Goal: Task Accomplishment & Management: Manage account settings

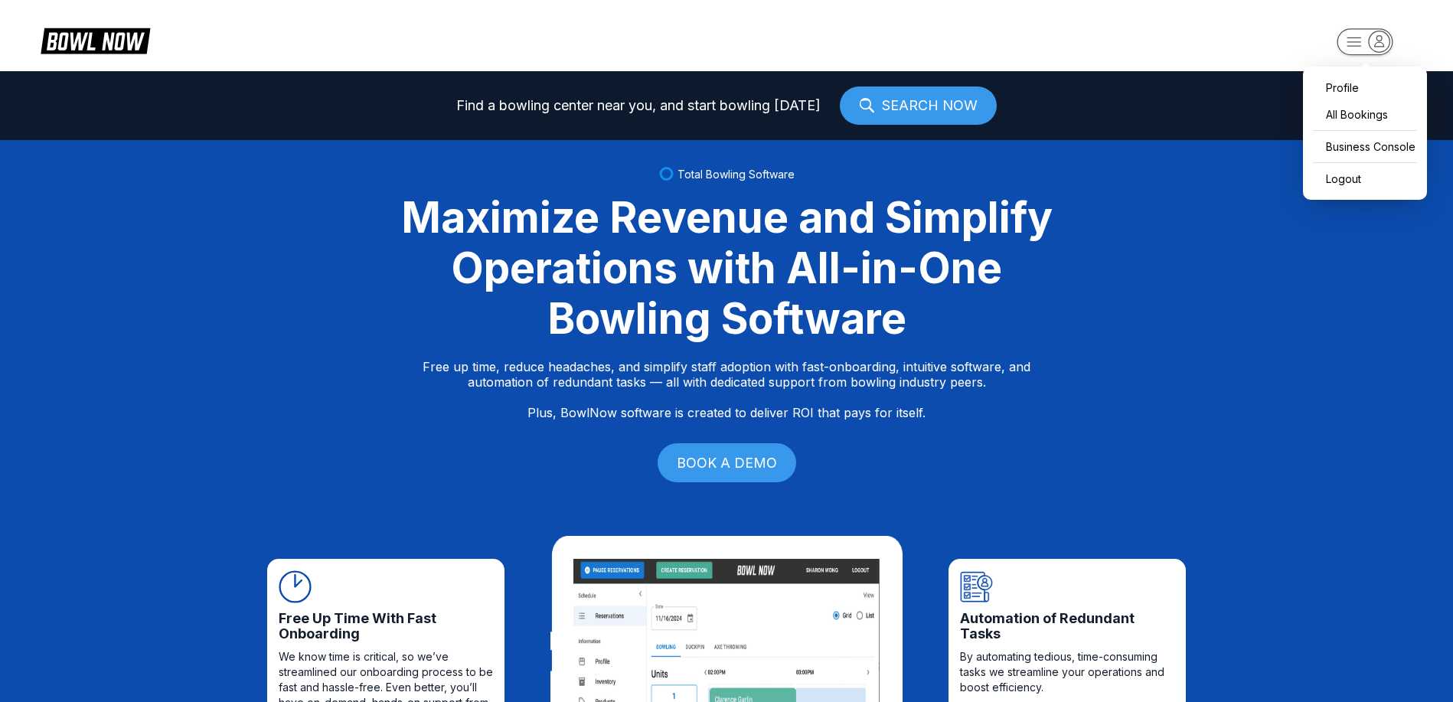
click at [1390, 38] on rect "button" at bounding box center [1365, 41] width 56 height 27
click at [1359, 145] on div "Business Console" at bounding box center [1365, 146] width 109 height 27
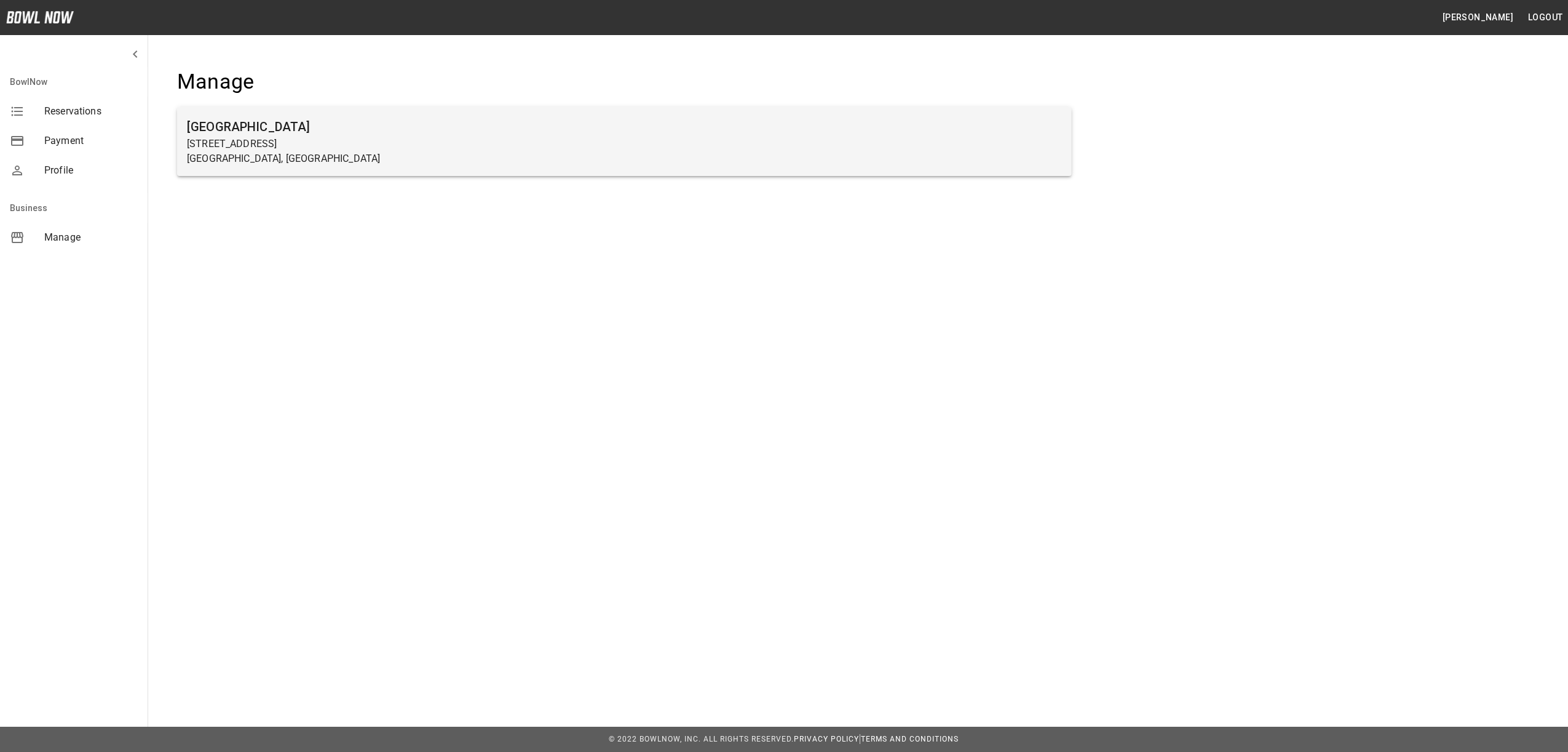
click at [345, 145] on p "[STREET_ADDRESS]" at bounding box center [624, 144] width 875 height 14
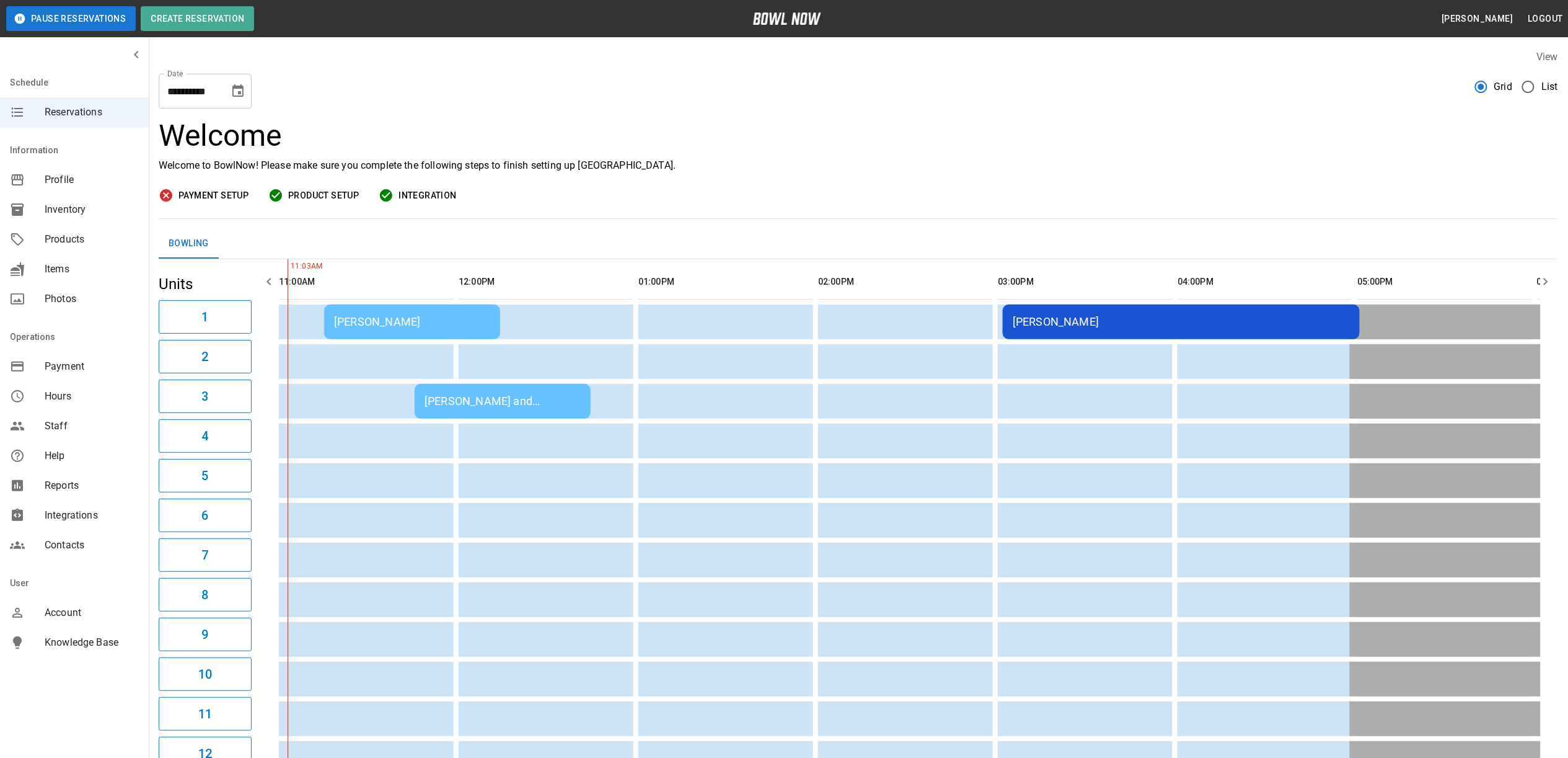
click at [376, 325] on div "[PERSON_NAME]" at bounding box center [412, 322] width 156 height 13
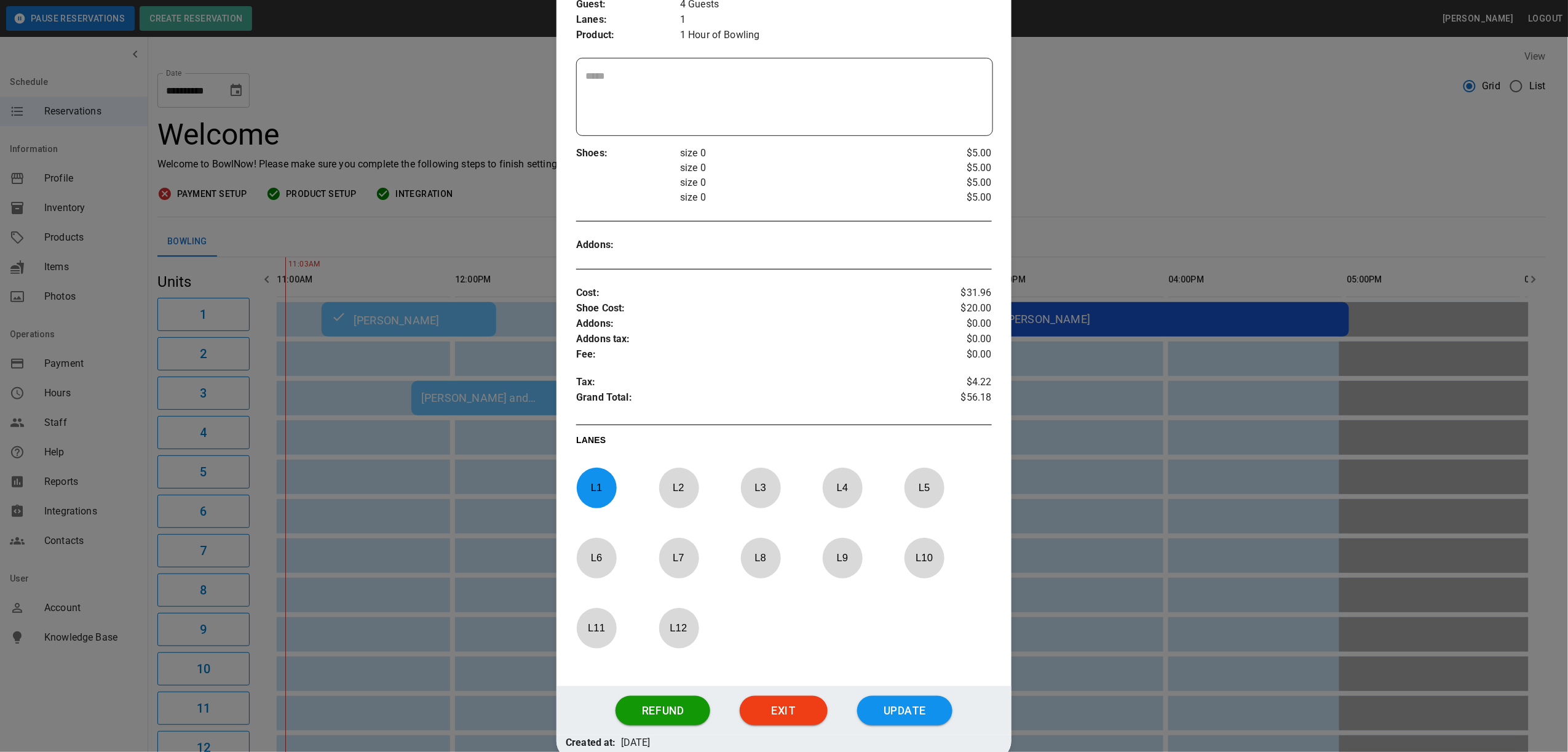
scroll to position [246, 0]
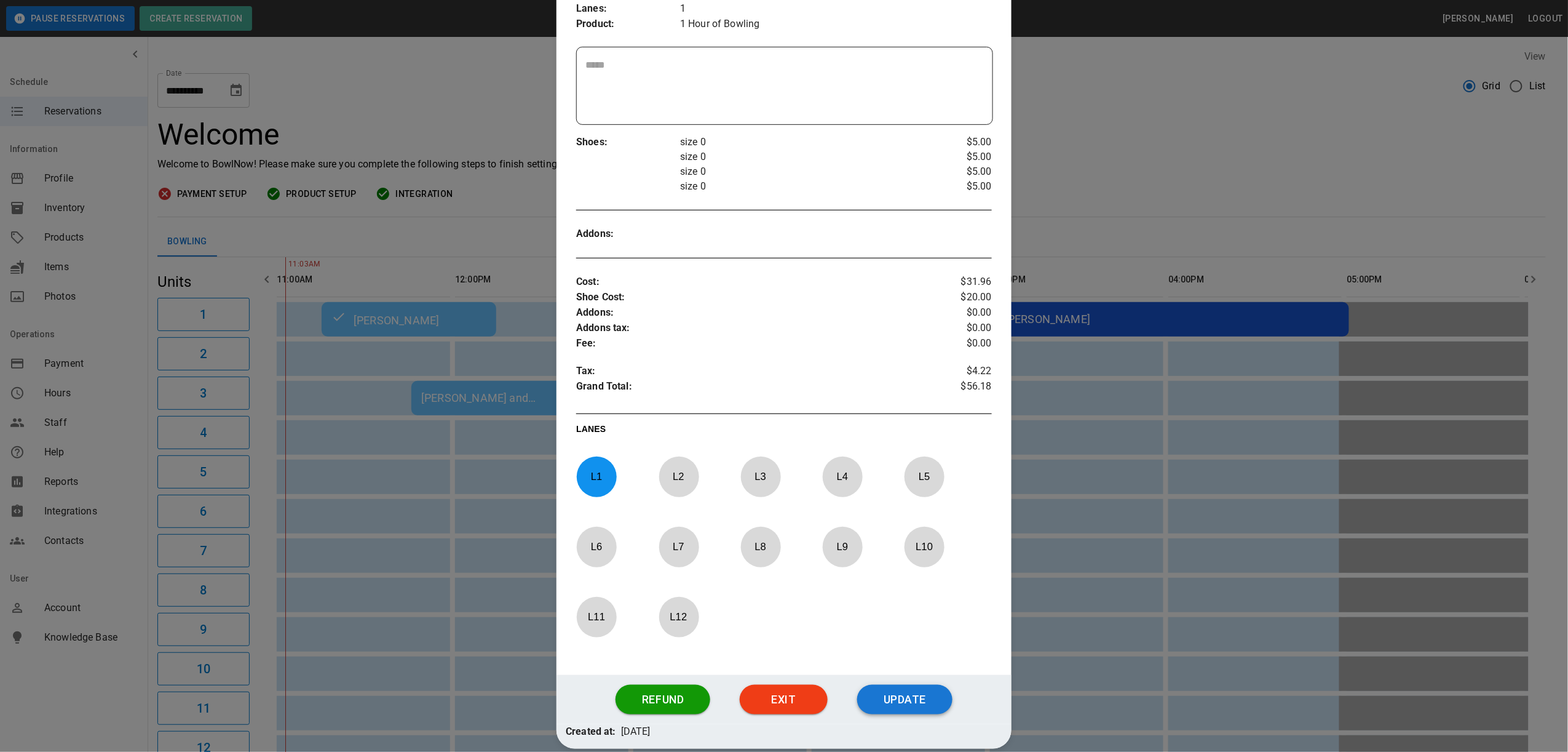
click at [896, 702] on button "Update" at bounding box center [904, 699] width 95 height 30
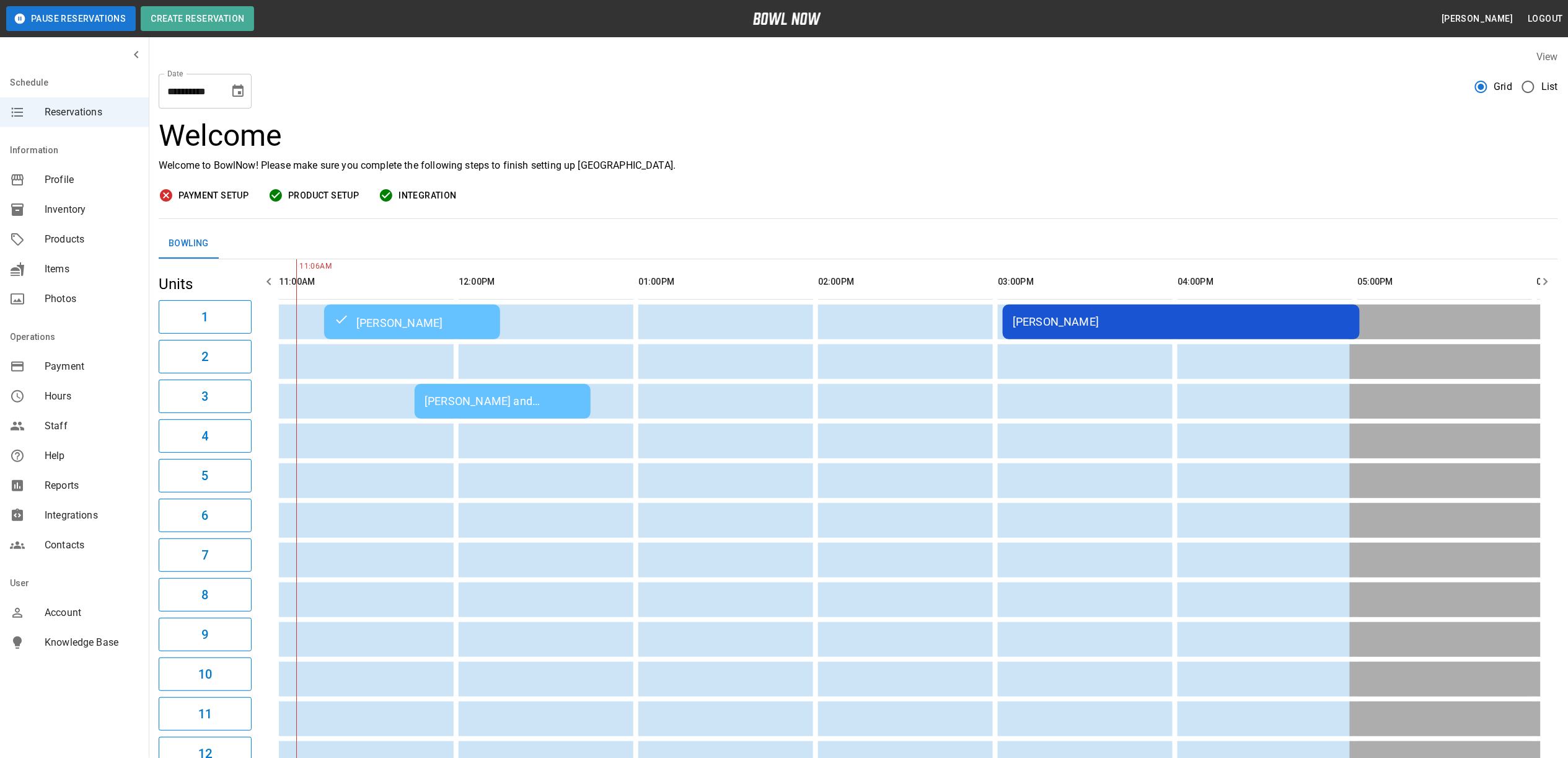
click at [465, 397] on div "[PERSON_NAME] and [PERSON_NAME]" at bounding box center [502, 401] width 156 height 13
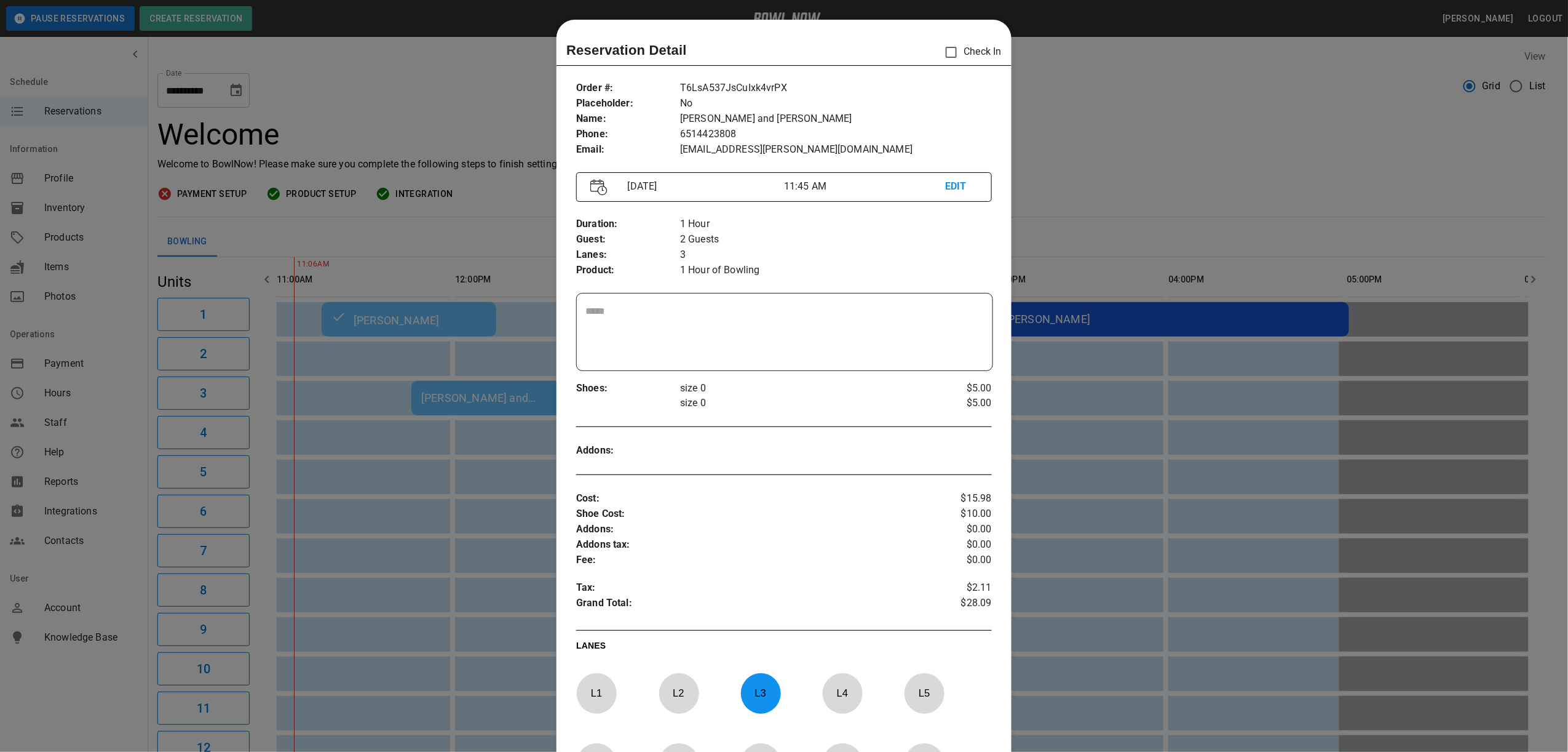
scroll to position [19, 0]
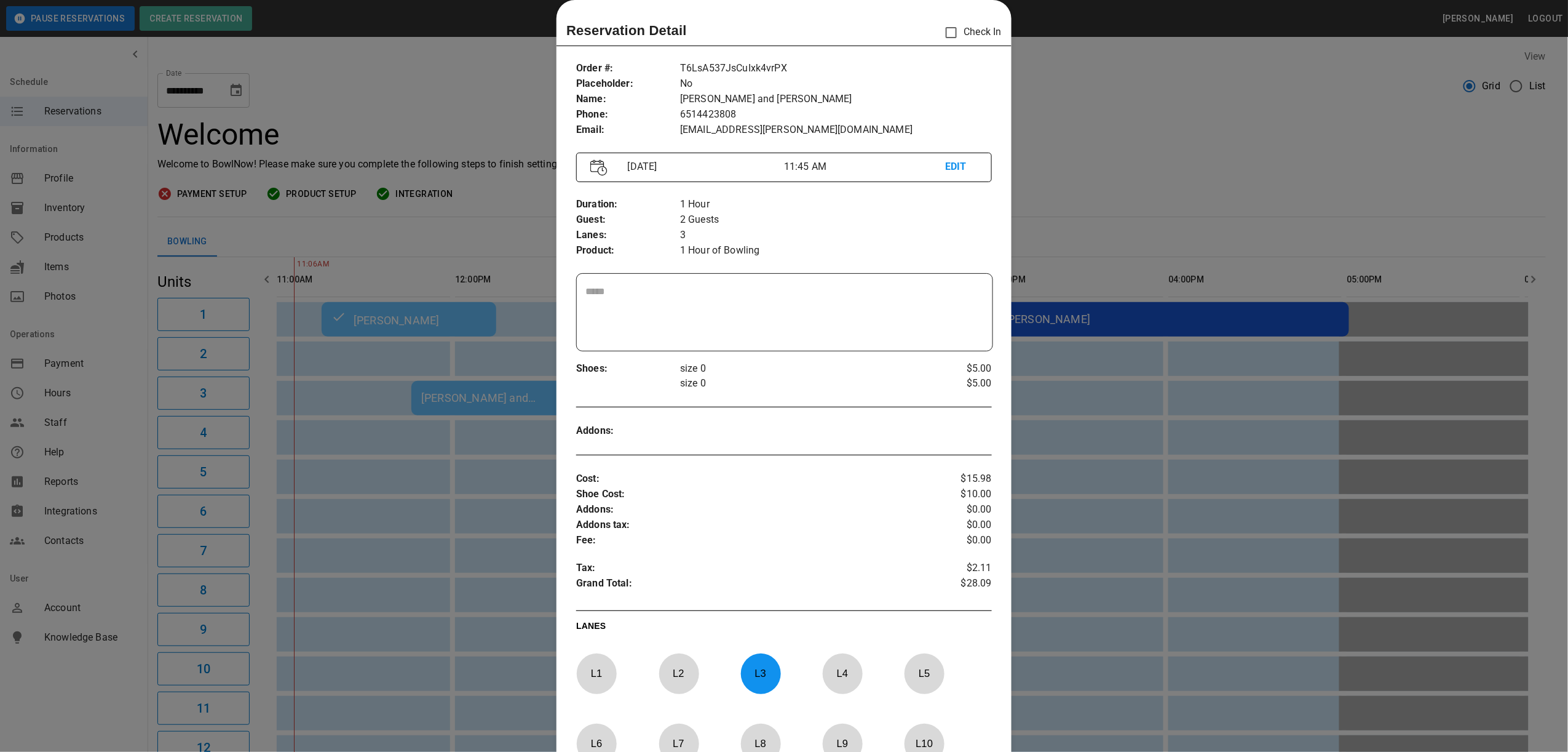
click at [1067, 141] on div at bounding box center [784, 376] width 1568 height 752
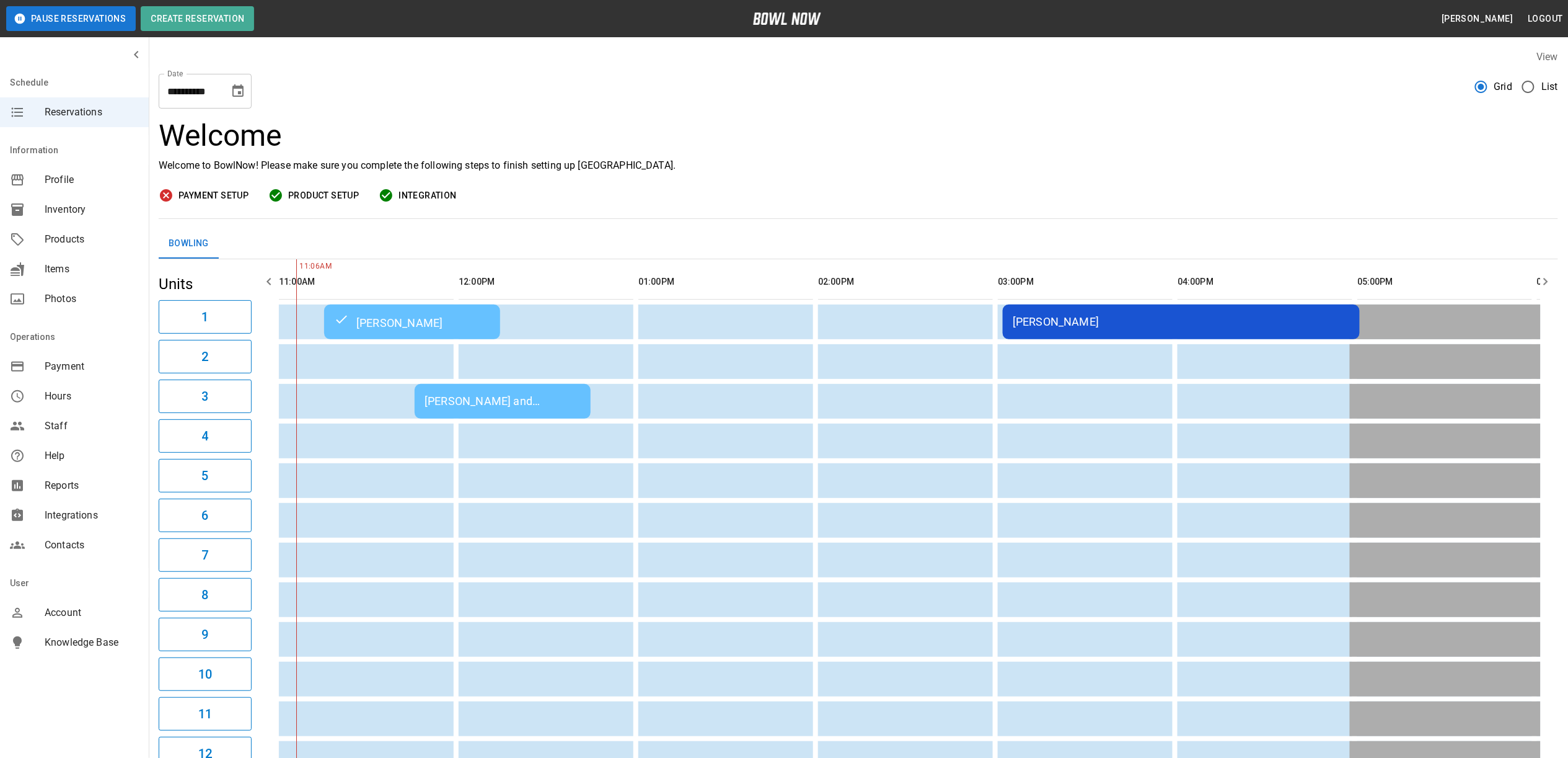
click at [1046, 333] on td "[PERSON_NAME]" at bounding box center [1181, 322] width 357 height 35
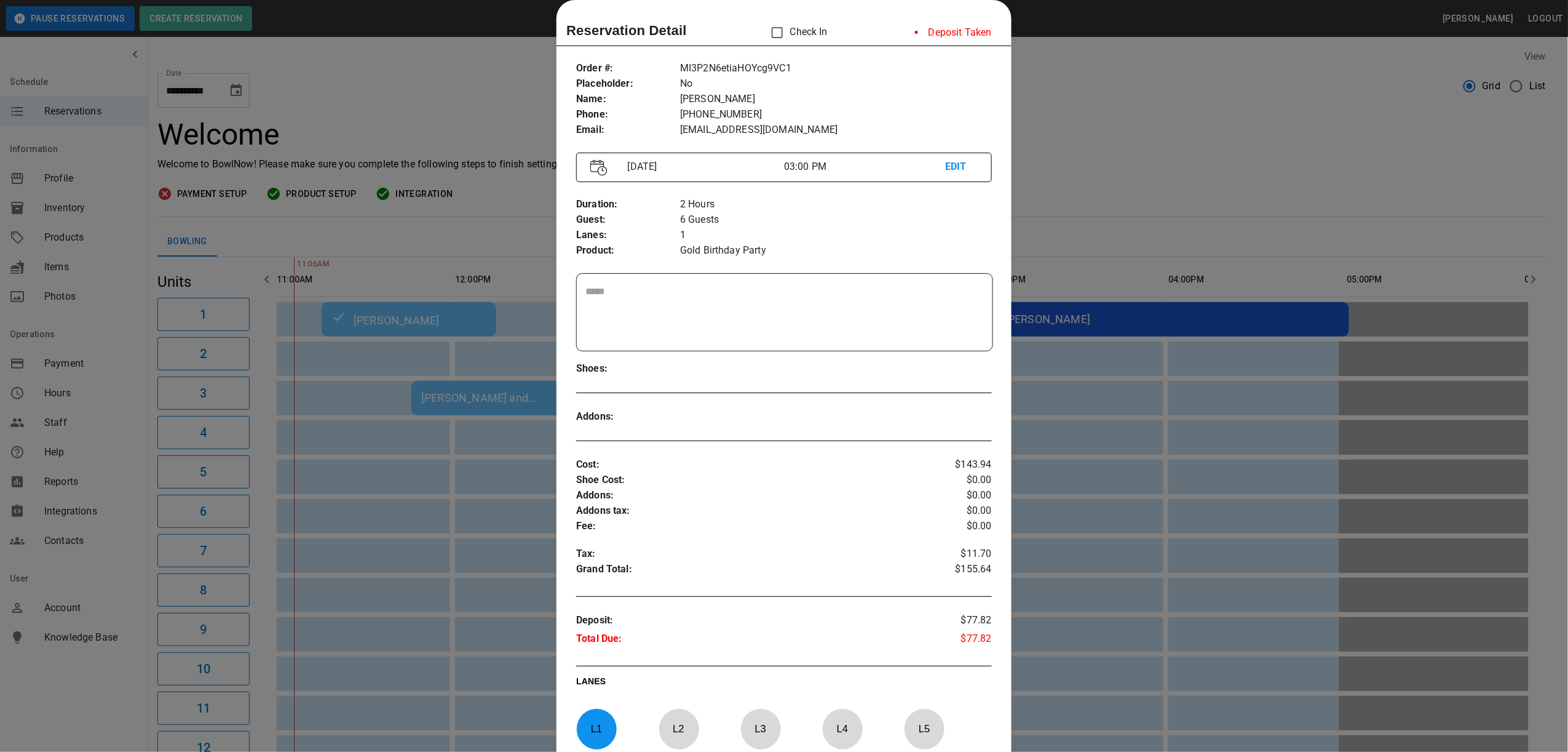
click at [1046, 104] on div at bounding box center [784, 376] width 1568 height 752
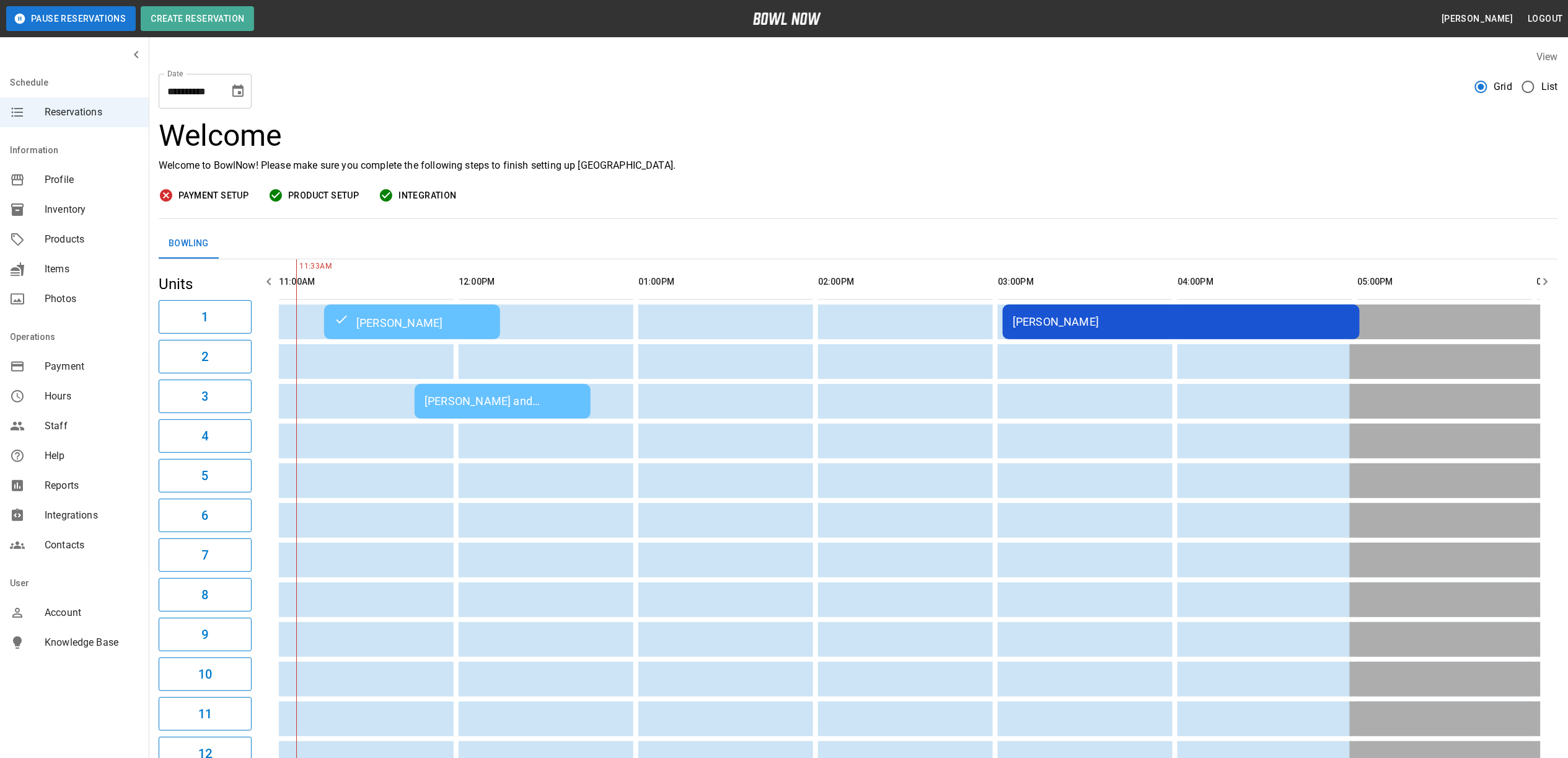
click at [466, 398] on div "[PERSON_NAME] and [PERSON_NAME]" at bounding box center [502, 401] width 156 height 13
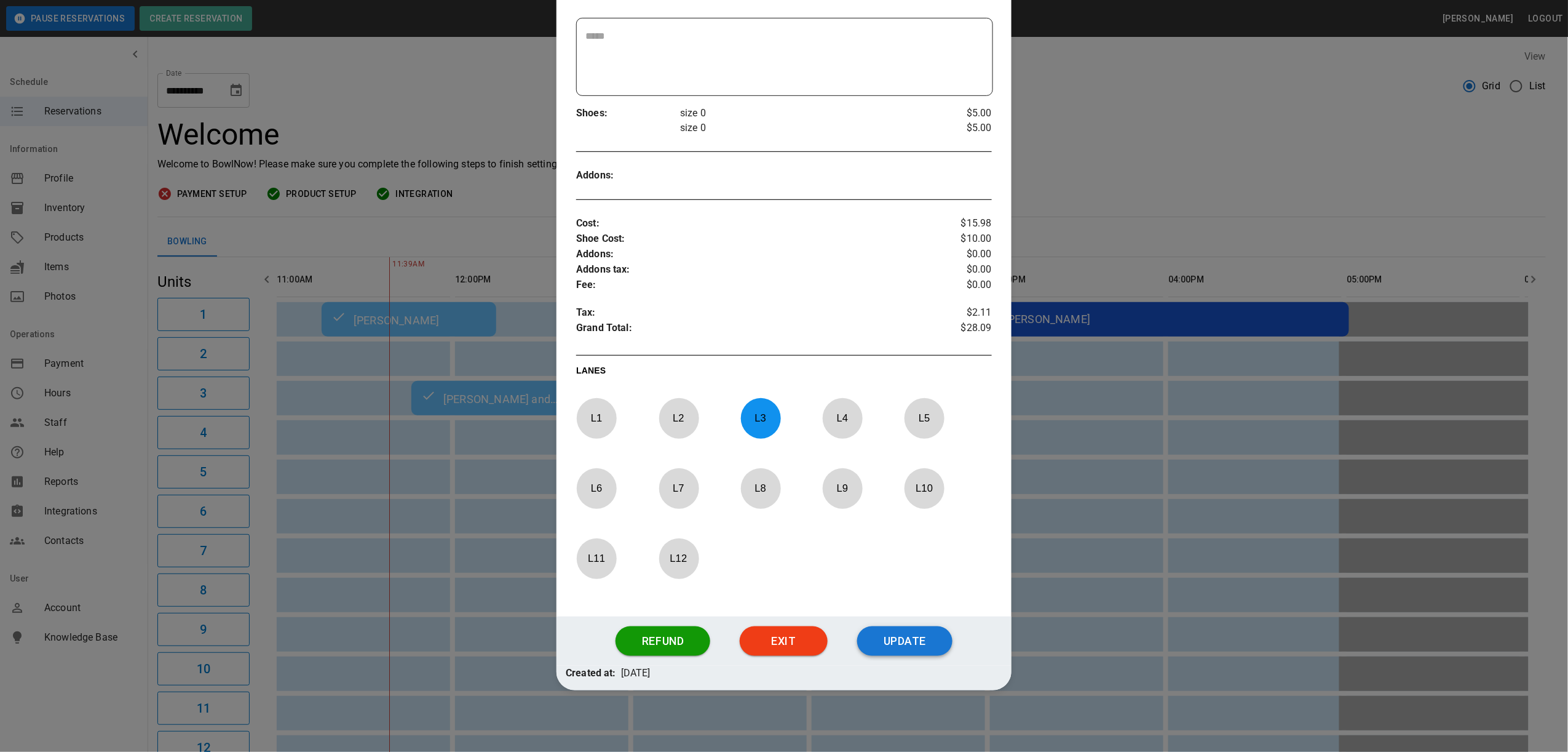
click at [893, 636] on button "Update" at bounding box center [904, 640] width 95 height 30
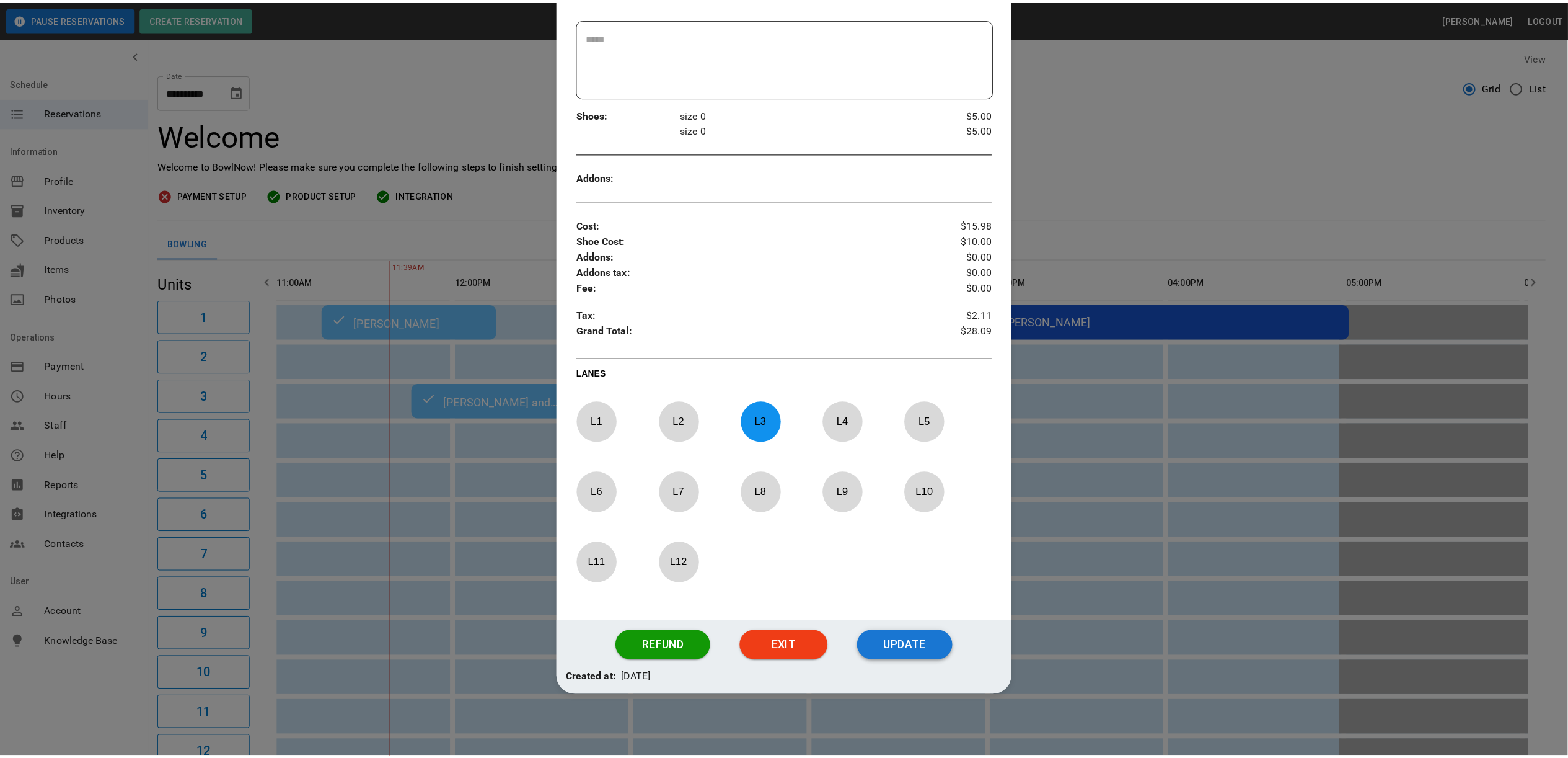
scroll to position [217, 0]
